Goal: Transaction & Acquisition: Download file/media

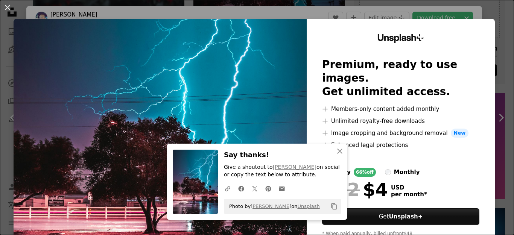
scroll to position [113, 0]
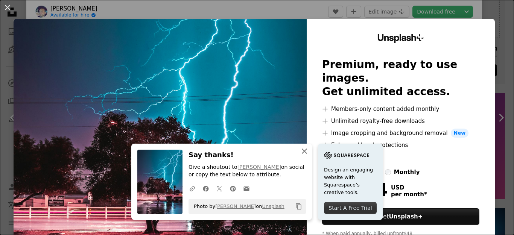
click at [304, 152] on icon "button" at bounding box center [304, 151] width 5 height 5
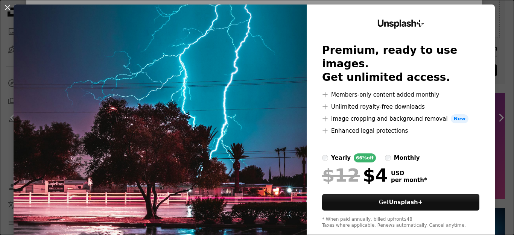
scroll to position [29, 0]
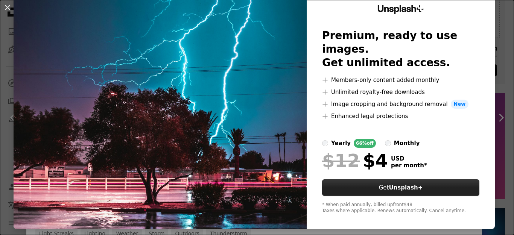
click at [393, 184] on strong "Unsplash+" at bounding box center [405, 187] width 34 height 7
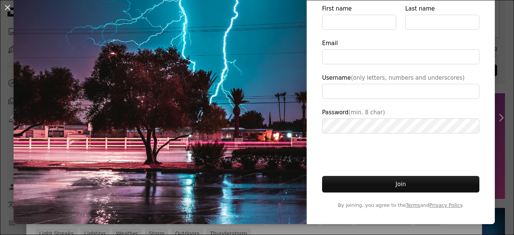
scroll to position [113, 0]
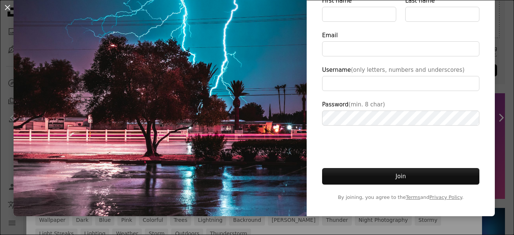
type input "**********"
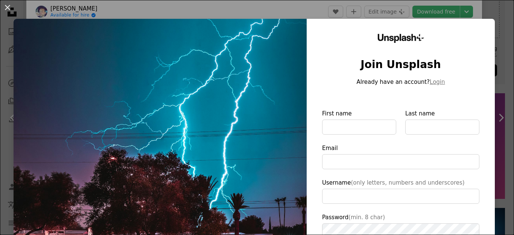
click at [181, 150] on img at bounding box center [160, 174] width 293 height 310
drag, startPoint x: 184, startPoint y: 124, endPoint x: 121, endPoint y: 120, distance: 63.6
click at [121, 120] on img at bounding box center [160, 174] width 293 height 310
